Goal: Information Seeking & Learning: Learn about a topic

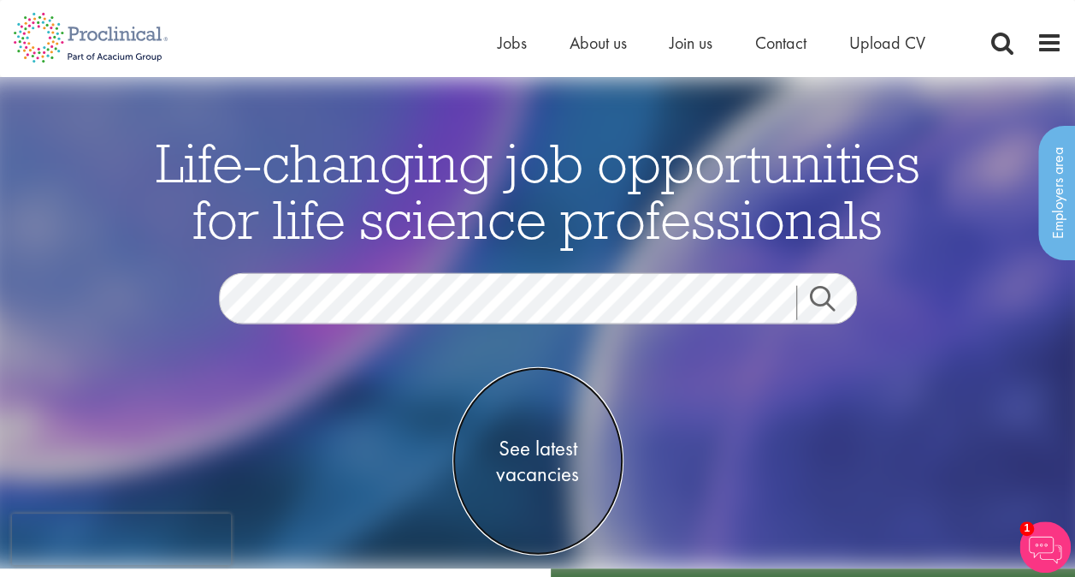
click at [531, 446] on span "See latest vacancies" at bounding box center [537, 460] width 171 height 51
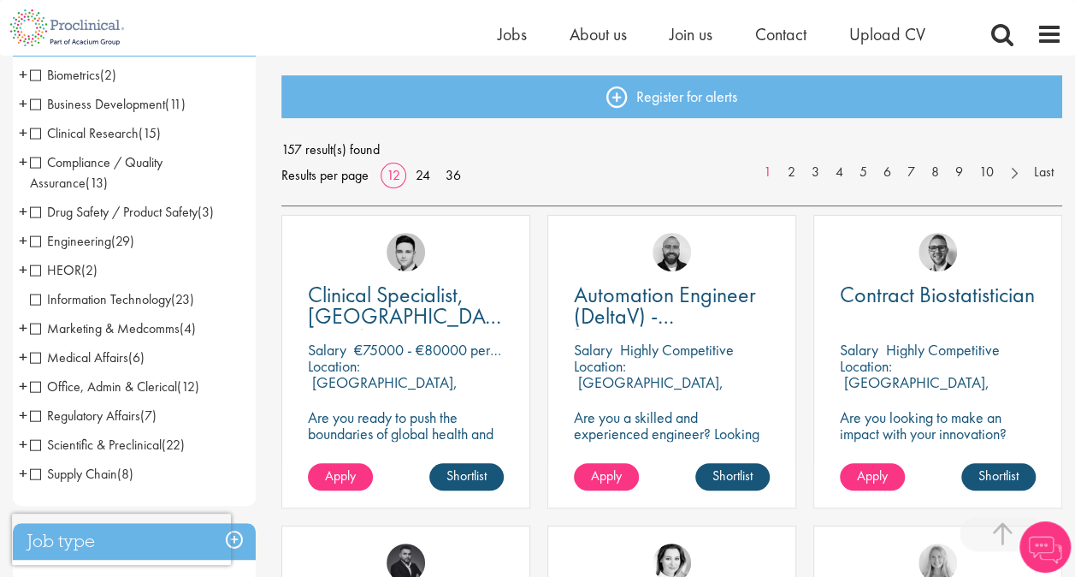
scroll to position [599, 0]
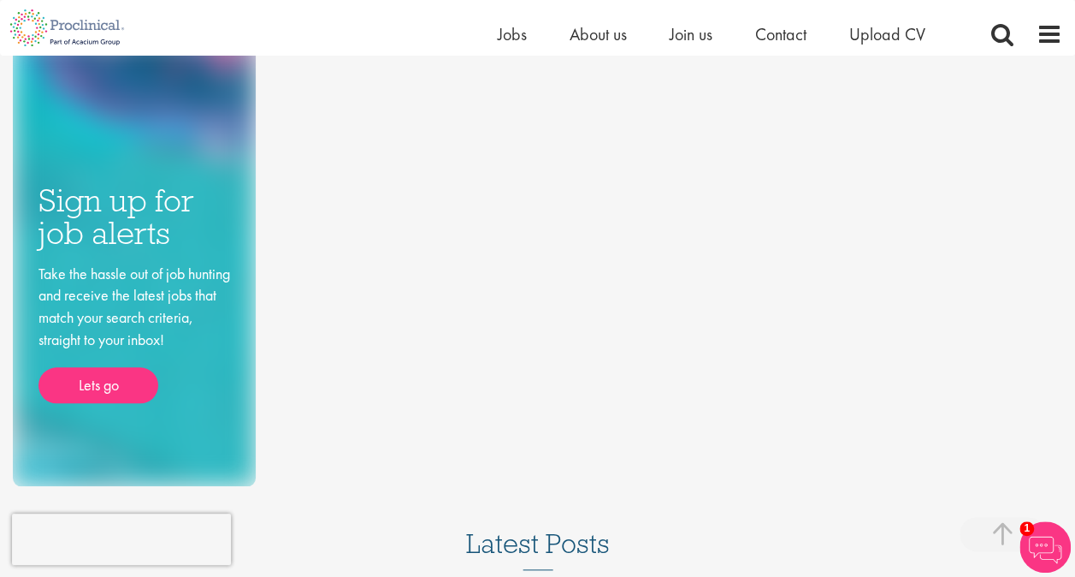
scroll to position [684, 0]
